Goal: Information Seeking & Learning: Stay updated

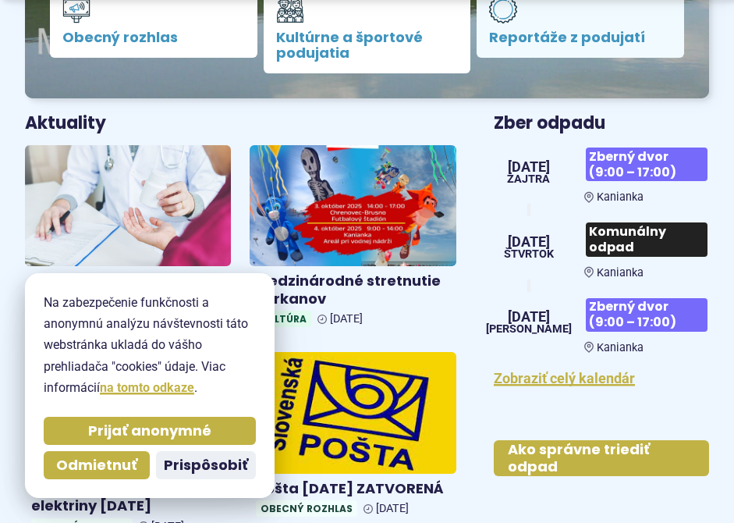
scroll to position [546, 0]
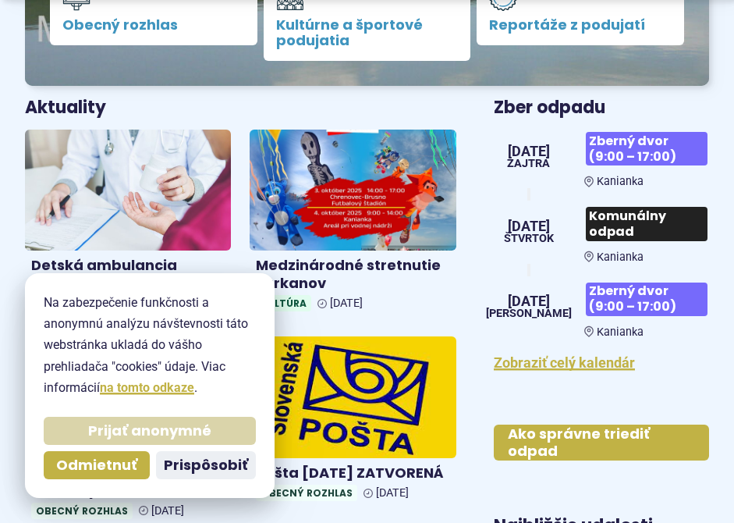
click at [199, 427] on span "Prijať anonymné" at bounding box center [149, 431] width 123 height 18
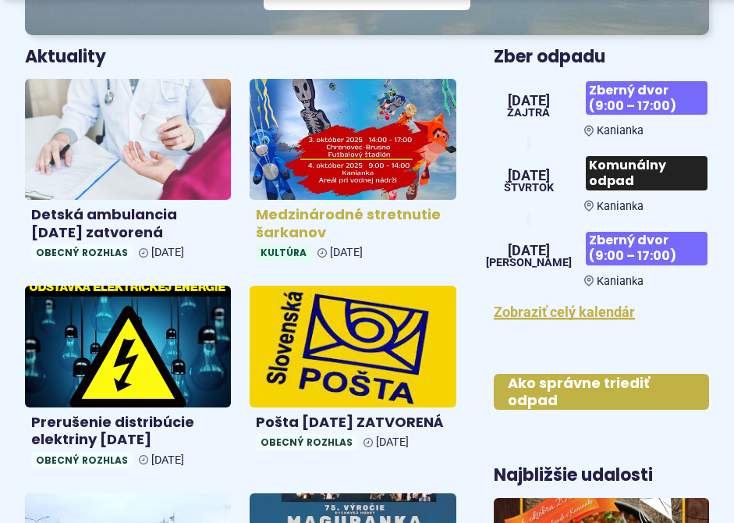
scroll to position [624, 0]
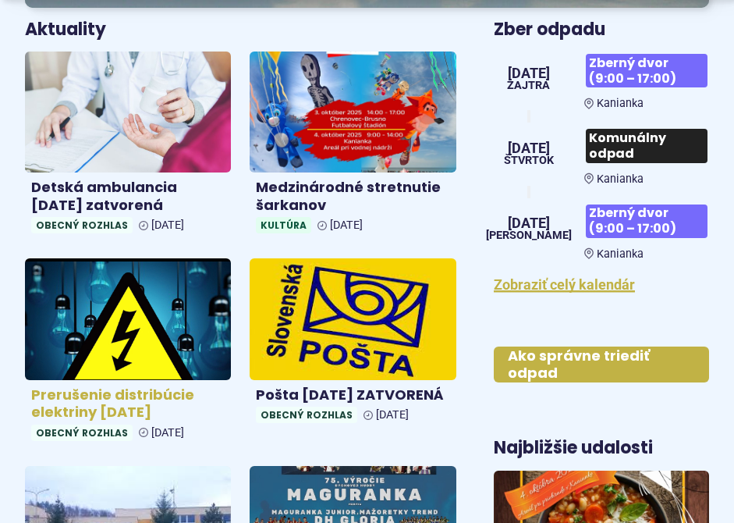
click at [140, 387] on h4 "Prerušenie distribúcie elektriny [DATE]" at bounding box center [127, 403] width 193 height 35
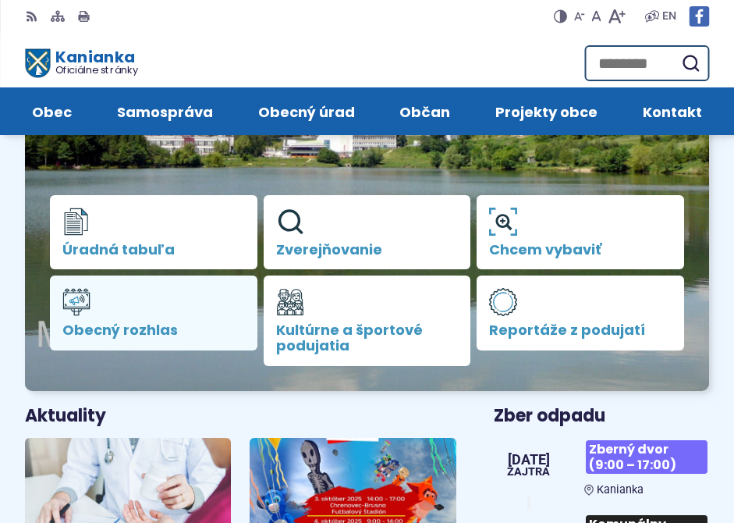
scroll to position [234, 0]
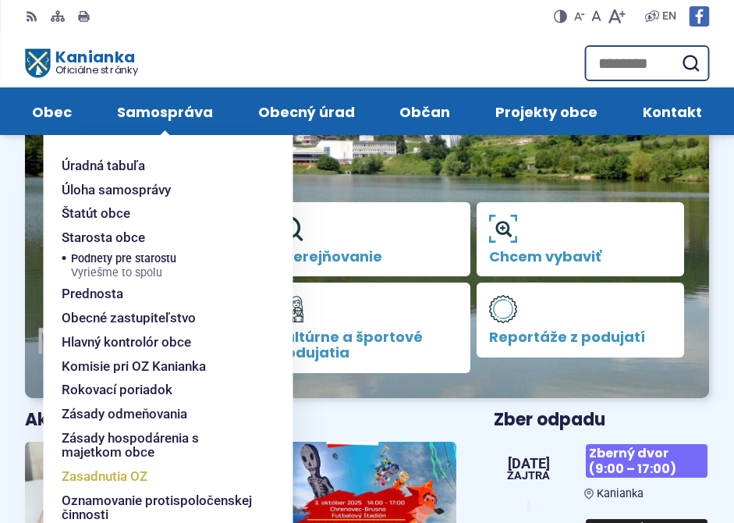
click at [110, 476] on span "Zasadnutia OZ" at bounding box center [105, 476] width 86 height 24
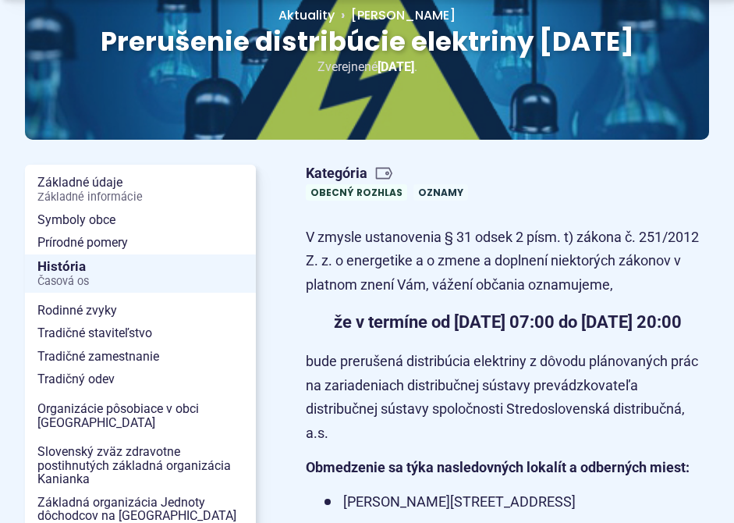
scroll to position [312, 0]
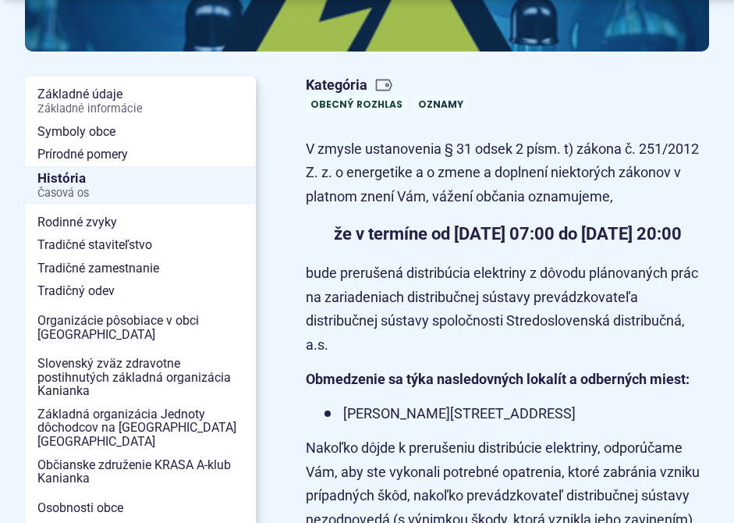
drag, startPoint x: 327, startPoint y: 443, endPoint x: 350, endPoint y: 443, distance: 23.4
click at [343, 426] on li "[PERSON_NAME][STREET_ADDRESS]" at bounding box center [516, 414] width 384 height 24
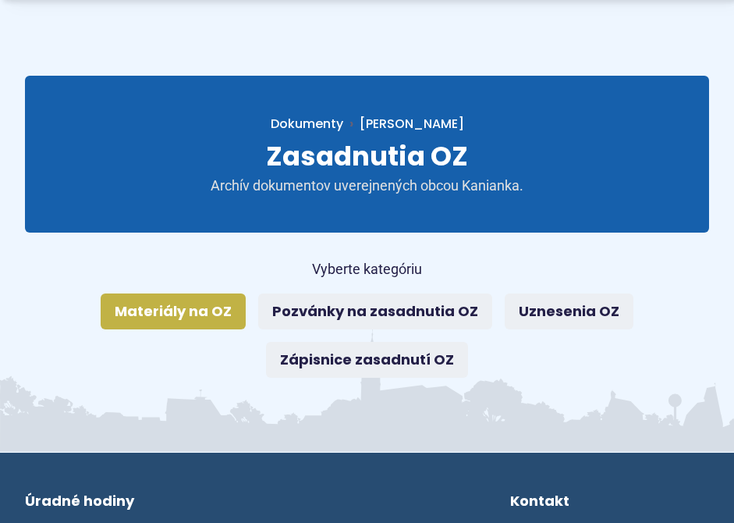
scroll to position [234, 0]
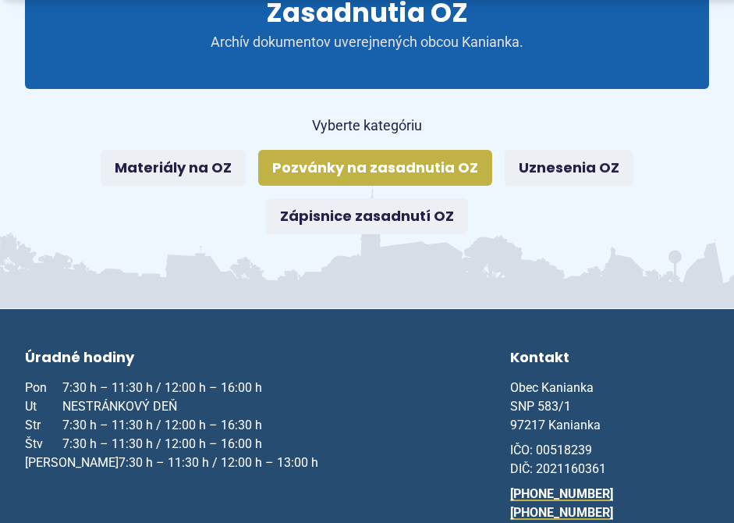
click at [382, 173] on link "Pozvánky na zasadnutia OZ" at bounding box center [375, 168] width 234 height 36
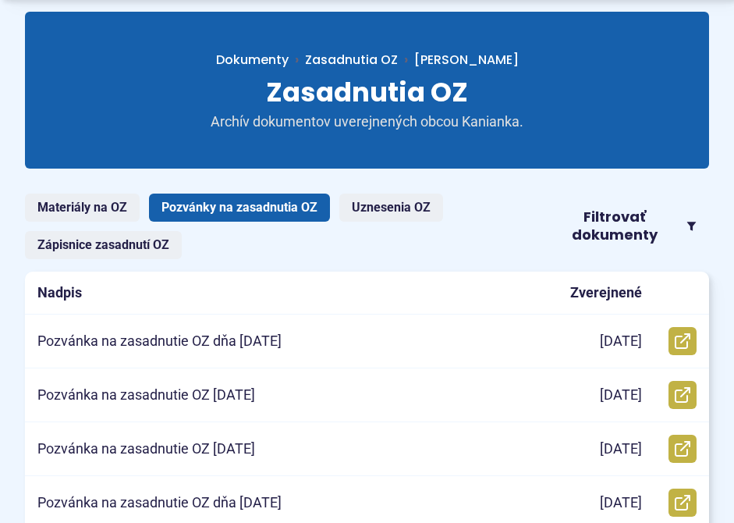
scroll to position [156, 0]
